Goal: Transaction & Acquisition: Purchase product/service

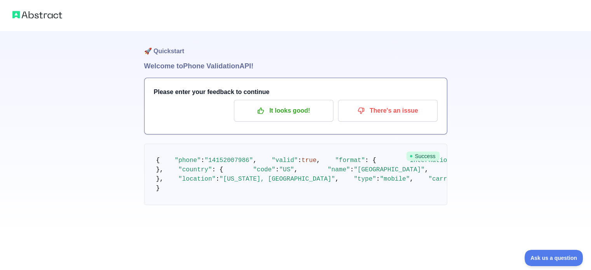
scroll to position [78, 0]
click at [367, 205] on pre "{ "phone" : "[PHONE_NUMBER]" , "valid" : true , "format" : { "international" : …" at bounding box center [295, 174] width 303 height 61
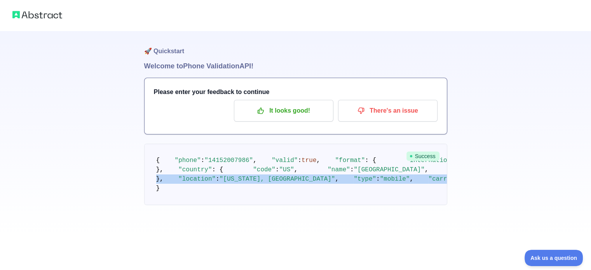
drag, startPoint x: 247, startPoint y: 214, endPoint x: 127, endPoint y: 189, distance: 123.4
click at [127, 189] on div "🚀 Quickstart Welcome to Phone Validation API! Please enter your feedback to con…" at bounding box center [295, 118] width 591 height 236
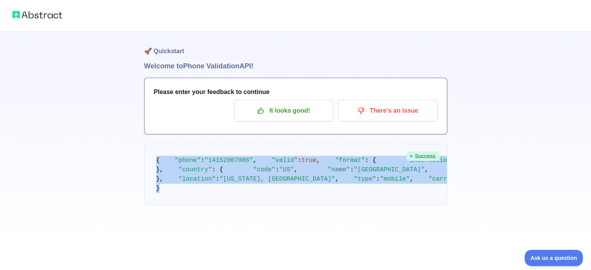
drag, startPoint x: 125, startPoint y: 197, endPoint x: 129, endPoint y: 80, distance: 117.0
click at [129, 80] on div "🚀 Quickstart Welcome to Phone Validation API! Please enter your feedback to con…" at bounding box center [295, 118] width 591 height 236
copy code "{ "phone" : "[PHONE_NUMBER]" , "valid" : true , "format" : { "international" : …"
click at [452, 99] on div "🚀 Quickstart Welcome to Phone Validation API! Please enter your feedback to con…" at bounding box center [295, 118] width 591 height 236
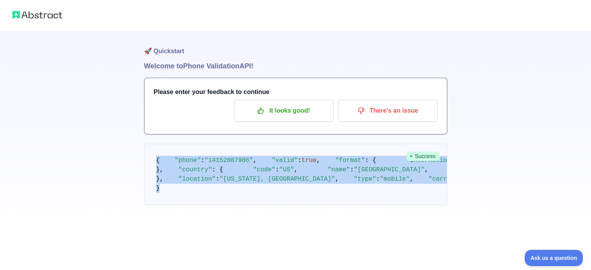
click at [40, 15] on img at bounding box center [37, 14] width 50 height 11
click at [517, 111] on div "🚀 Quickstart Welcome to Phone Validation API! Please enter your feedback to con…" at bounding box center [295, 118] width 591 height 236
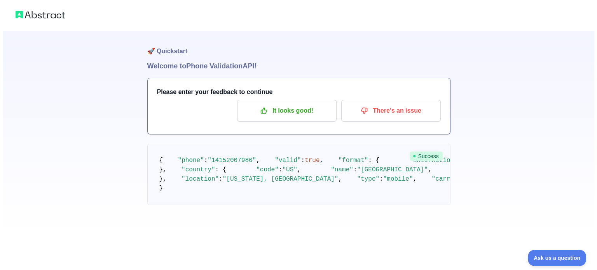
scroll to position [0, 0]
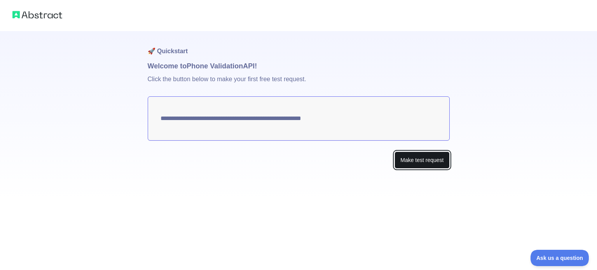
click at [417, 163] on button "Make test request" at bounding box center [421, 160] width 55 height 17
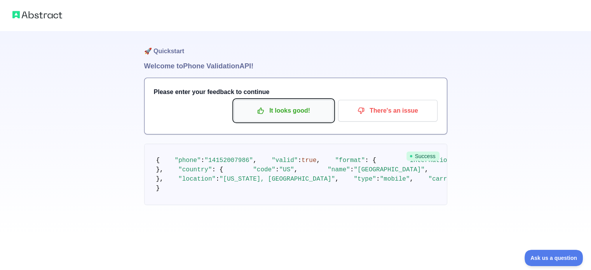
click at [272, 110] on p "It looks good!" at bounding box center [284, 110] width 88 height 13
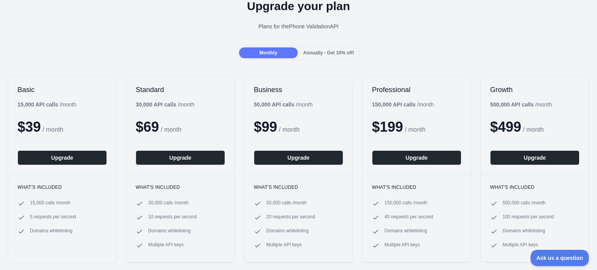
scroll to position [52, 0]
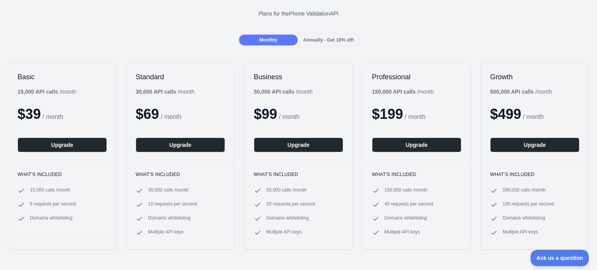
click at [542, 24] on div "Upgrade your plan Plans for the Phone Validation API" at bounding box center [298, 5] width 597 height 56
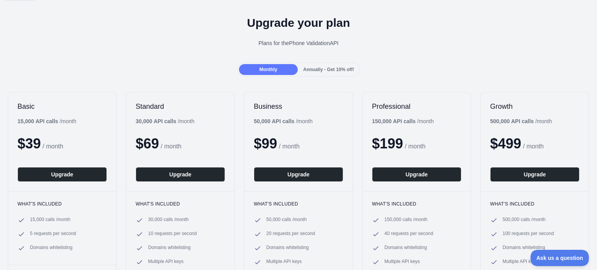
scroll to position [0, 0]
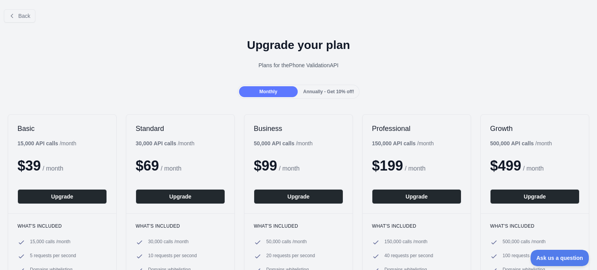
click at [435, 65] on div "Plans for the Phone Validation API" at bounding box center [298, 65] width 584 height 8
click at [12, 16] on icon at bounding box center [12, 16] width 6 height 6
